Goal: Task Accomplishment & Management: Manage account settings

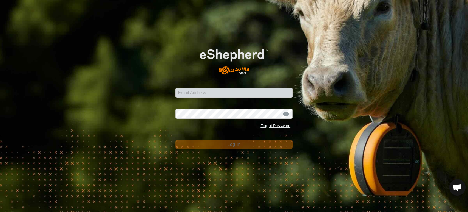
scroll to position [4660, 0]
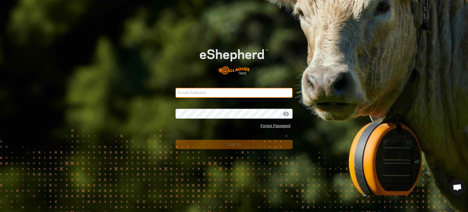
type input "atokad09@yahoo.com"
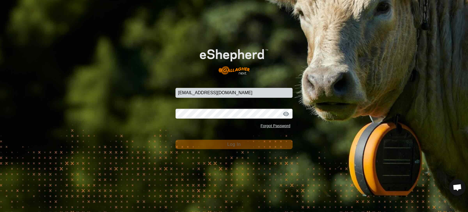
click at [226, 144] on button "Log In" at bounding box center [233, 143] width 117 height 9
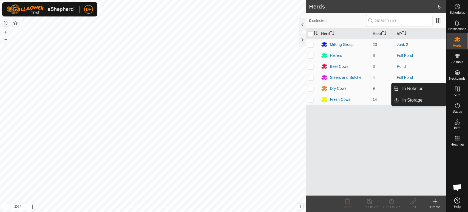
click at [458, 87] on icon at bounding box center [457, 88] width 7 height 7
click at [437, 90] on link "In Rotation" at bounding box center [422, 88] width 47 height 11
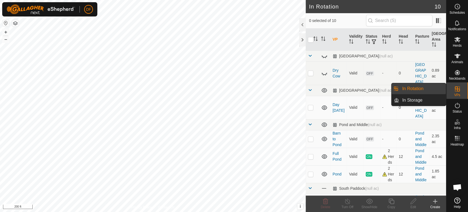
click at [419, 90] on span "In Rotation" at bounding box center [412, 88] width 21 height 7
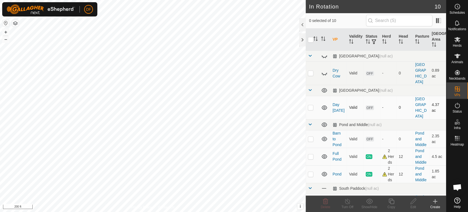
click at [310, 105] on p-checkbox at bounding box center [310, 107] width 5 height 4
click at [326, 204] on icon at bounding box center [325, 201] width 7 height 7
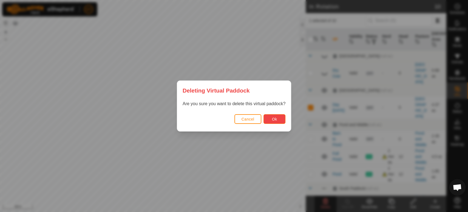
click at [278, 119] on button "Ok" at bounding box center [274, 119] width 22 height 10
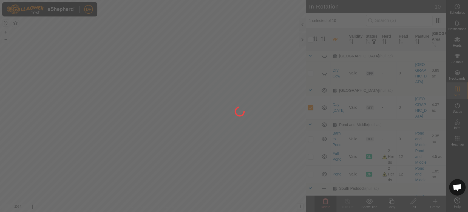
checkbox input "false"
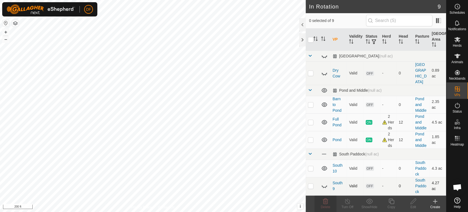
click at [323, 182] on icon at bounding box center [324, 185] width 7 height 7
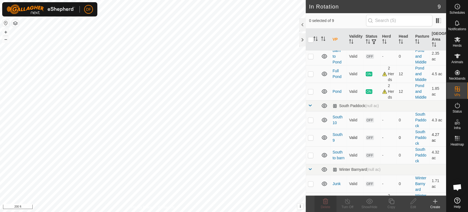
scroll to position [51, 0]
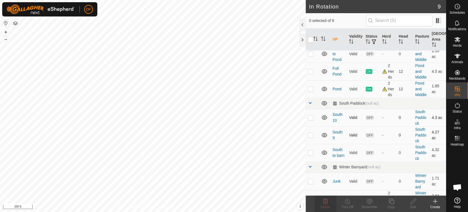
click at [310, 115] on p-checkbox at bounding box center [310, 117] width 5 height 4
checkbox input "true"
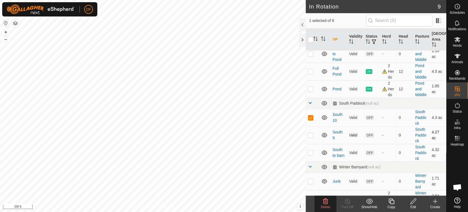
click at [311, 133] on p-checkbox at bounding box center [310, 135] width 5 height 4
checkbox input "true"
click at [329, 204] on div "Delete" at bounding box center [325, 206] width 22 height 5
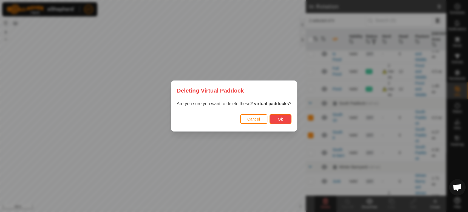
click at [282, 119] on button "Ok" at bounding box center [280, 119] width 22 height 10
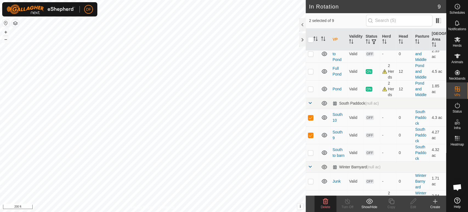
click at [325, 202] on icon at bounding box center [325, 200] width 5 height 5
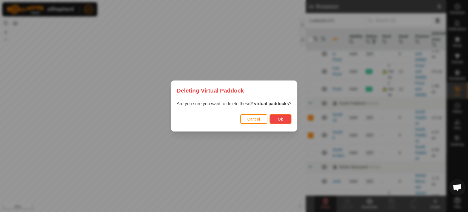
click at [279, 120] on span "Ok" at bounding box center [280, 119] width 5 height 4
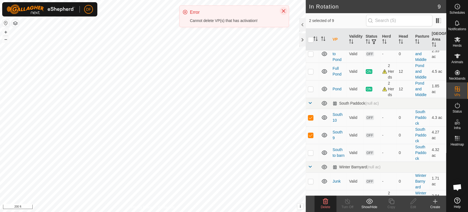
click at [284, 11] on icon "Close" at bounding box center [283, 11] width 4 height 4
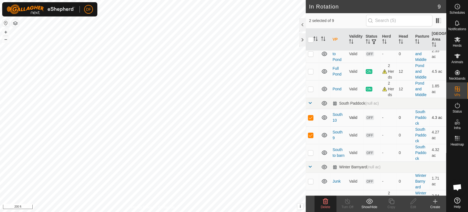
click at [312, 115] on p-checkbox at bounding box center [310, 117] width 5 height 4
checkbox input "false"
click at [311, 133] on p-checkbox at bounding box center [310, 135] width 5 height 4
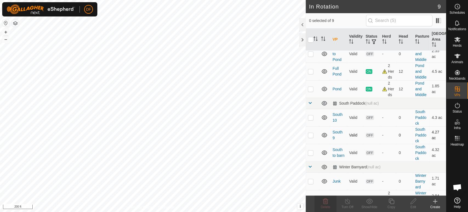
click at [310, 133] on p-checkbox at bounding box center [310, 135] width 5 height 4
checkbox input "true"
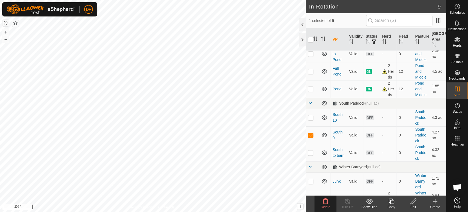
click at [323, 202] on icon at bounding box center [325, 201] width 7 height 7
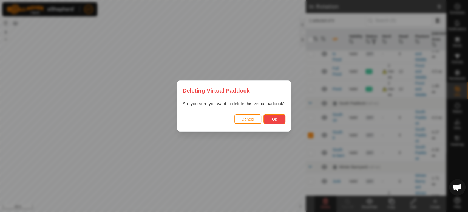
click at [270, 116] on button "Ok" at bounding box center [274, 119] width 22 height 10
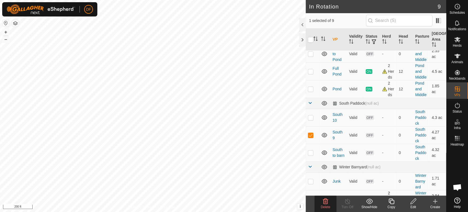
click at [310, 196] on p-checkbox at bounding box center [310, 198] width 5 height 4
checkbox input "true"
click at [309, 133] on p-checkbox at bounding box center [310, 135] width 5 height 4
checkbox input "false"
click at [393, 207] on div "Copy" at bounding box center [391, 206] width 22 height 5
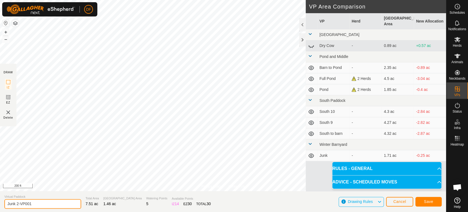
drag, startPoint x: 33, startPoint y: 203, endPoint x: 0, endPoint y: 200, distance: 32.8
click at [0, 200] on section "Virtual Paddock Junk 2-VP001 Total Area 7.51 ac Grazing Area 1.46 ac Watering P…" at bounding box center [223, 201] width 446 height 21
type input "Creek"
click at [426, 198] on button "Save" at bounding box center [428, 201] width 26 height 10
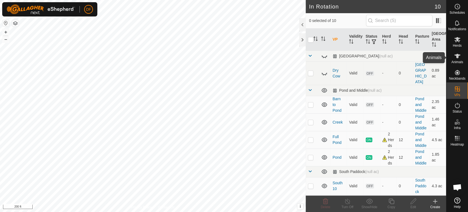
click at [458, 54] on icon at bounding box center [457, 56] width 7 height 7
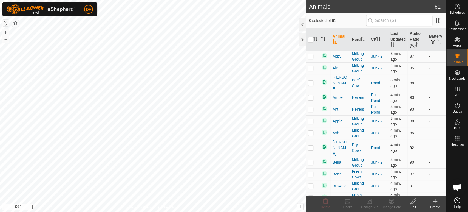
click at [311, 145] on p-checkbox at bounding box center [310, 147] width 5 height 4
click at [391, 204] on div "Change Herd" at bounding box center [391, 206] width 22 height 5
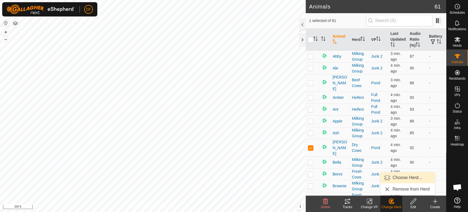
click at [397, 179] on link "Choose Herd..." at bounding box center [407, 177] width 54 height 11
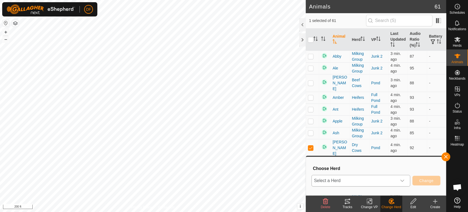
click at [394, 179] on span "Select a Herd" at bounding box center [354, 180] width 85 height 11
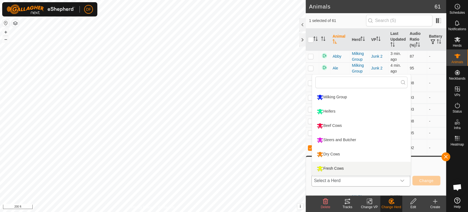
click at [346, 167] on li "Fresh Cows" at bounding box center [361, 168] width 99 height 14
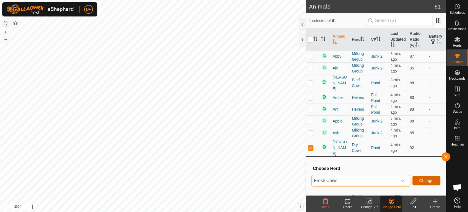
click at [425, 179] on span "Change" at bounding box center [426, 180] width 14 height 4
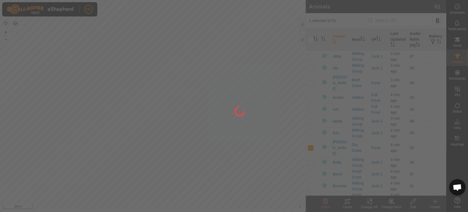
checkbox input "false"
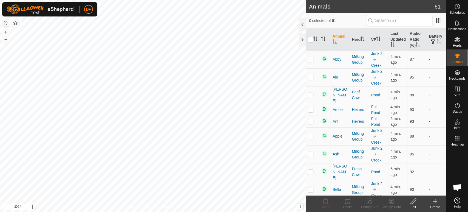
scroll to position [4660, 0]
